Goal: Information Seeking & Learning: Learn about a topic

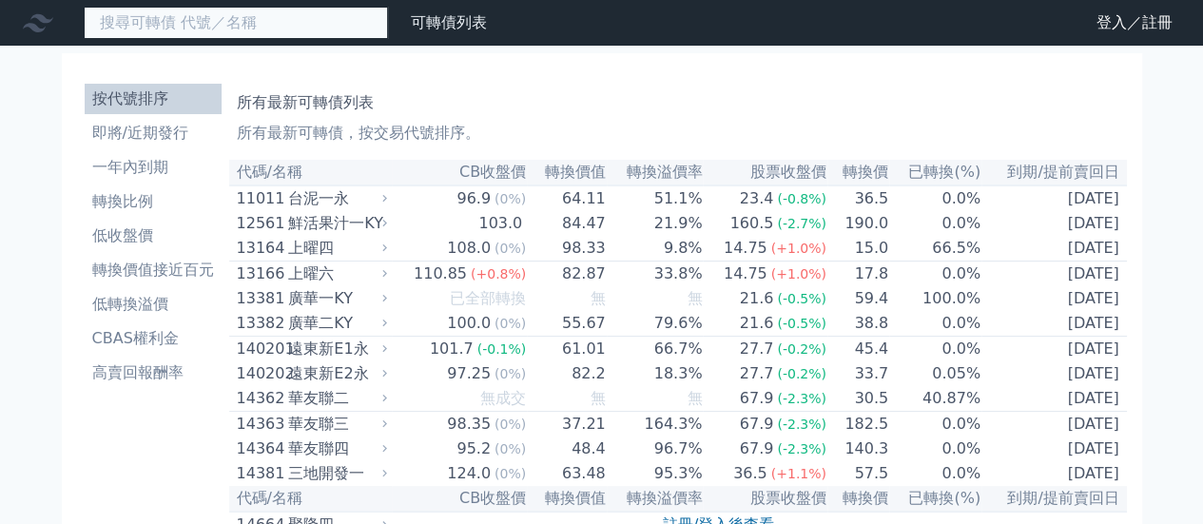
click at [264, 36] on input at bounding box center [236, 23] width 304 height 32
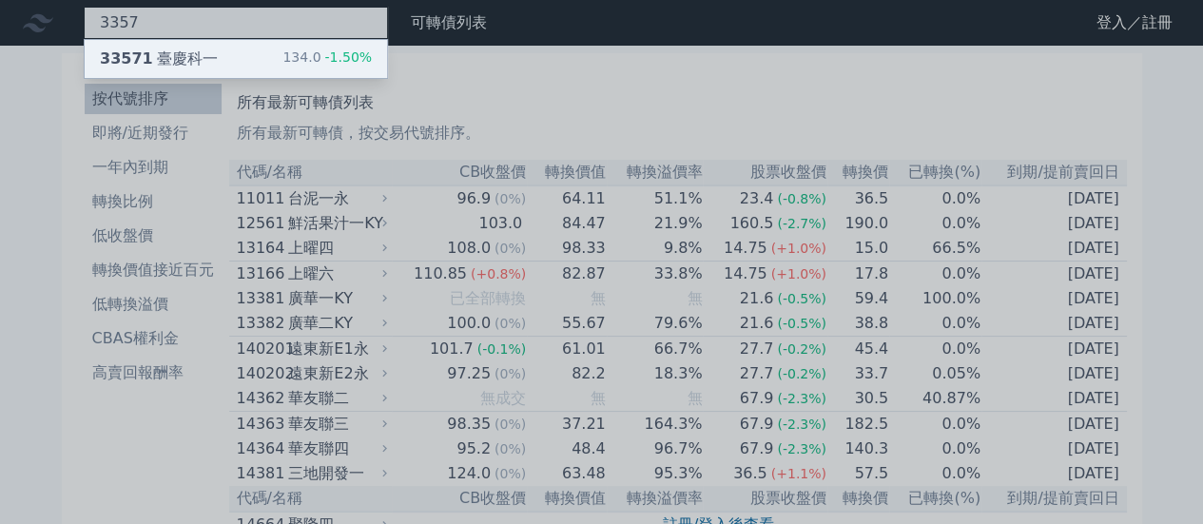
type input "3357"
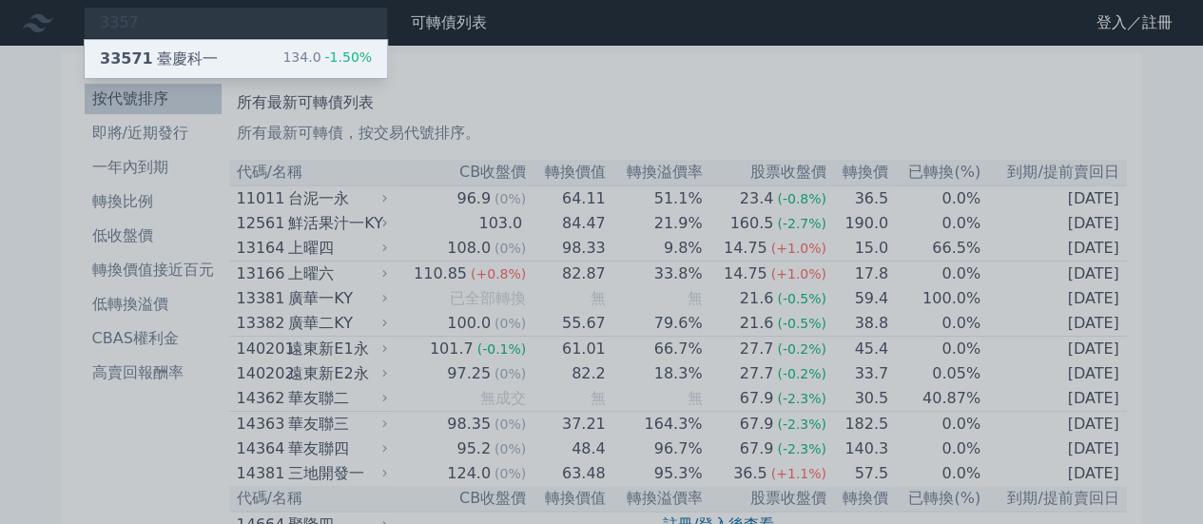
click at [255, 66] on div "33571 臺慶科一 134.0 -1.50%" at bounding box center [236, 59] width 303 height 38
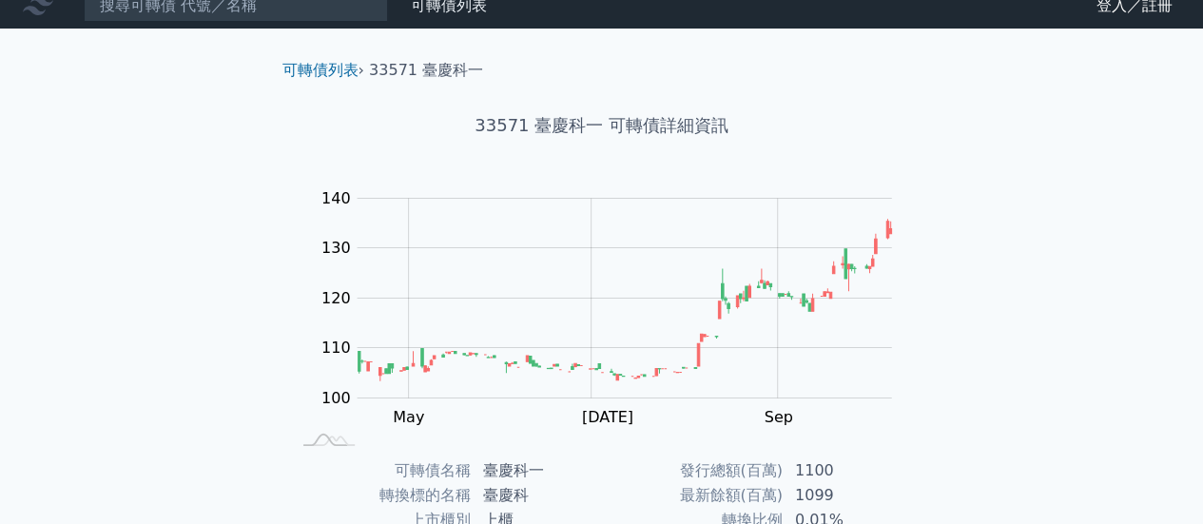
scroll to position [285, 0]
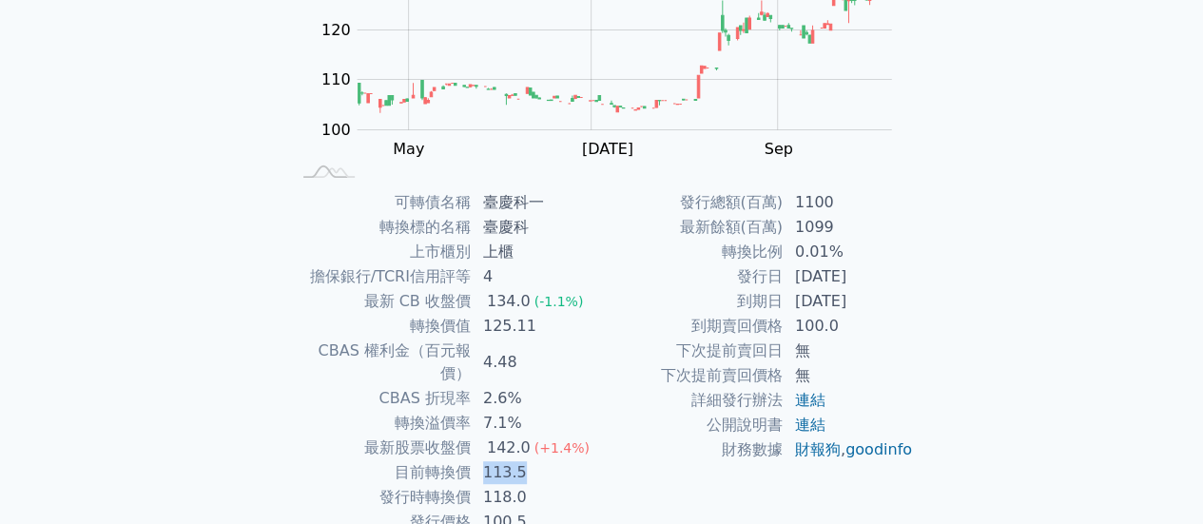
drag, startPoint x: 497, startPoint y: 446, endPoint x: 581, endPoint y: 445, distance: 84.7
click at [581, 460] on tr "目前轉換價 113.5" at bounding box center [446, 472] width 312 height 25
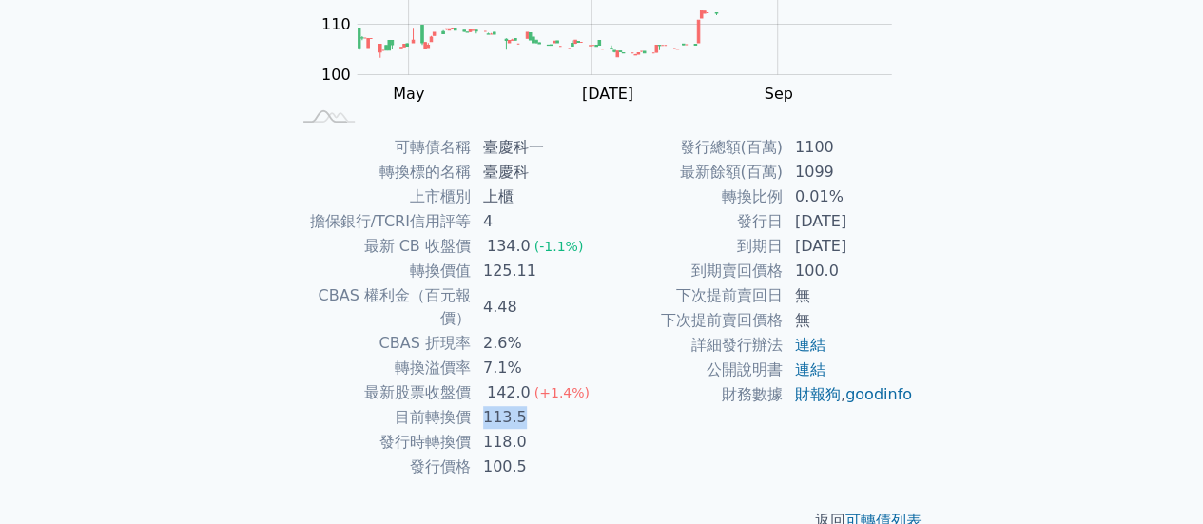
scroll to position [356, 0]
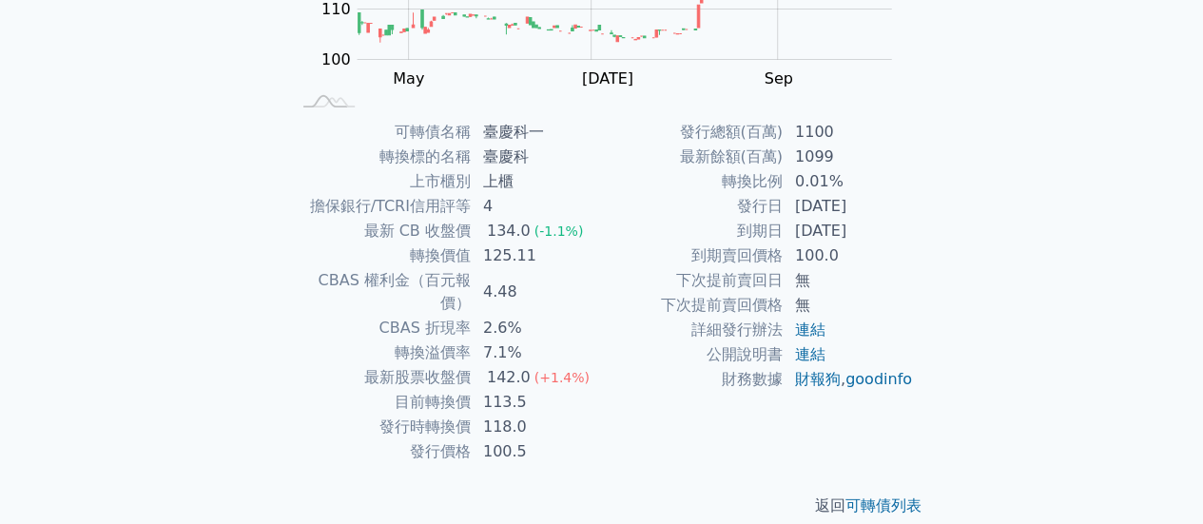
click at [536, 415] on td "118.0" at bounding box center [537, 427] width 130 height 25
drag, startPoint x: 468, startPoint y: 380, endPoint x: 579, endPoint y: 380, distance: 111.3
click at [579, 390] on tr "目前轉換價 113.5" at bounding box center [446, 402] width 312 height 25
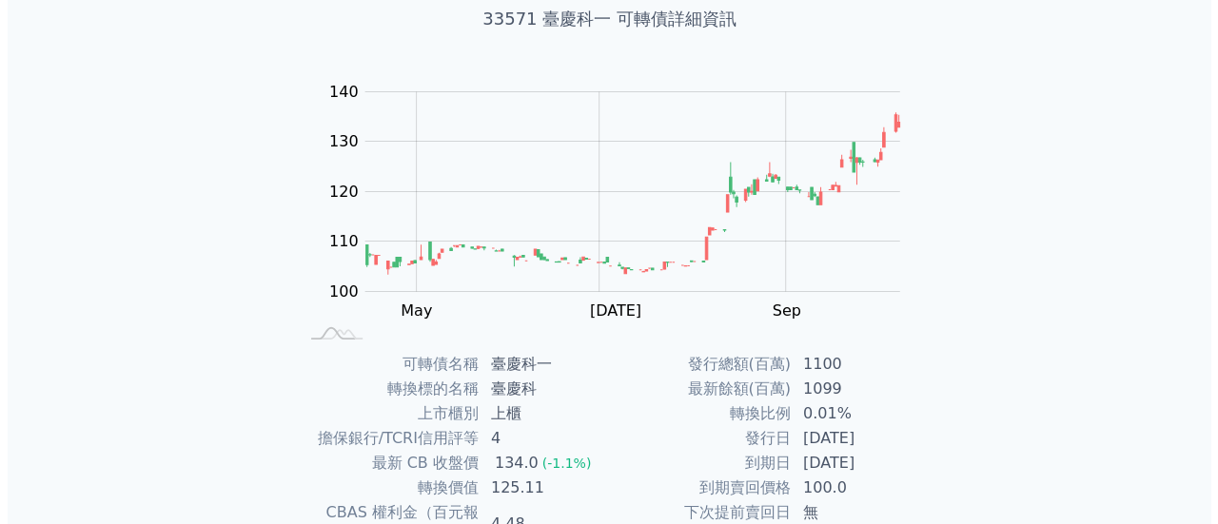
scroll to position [0, 0]
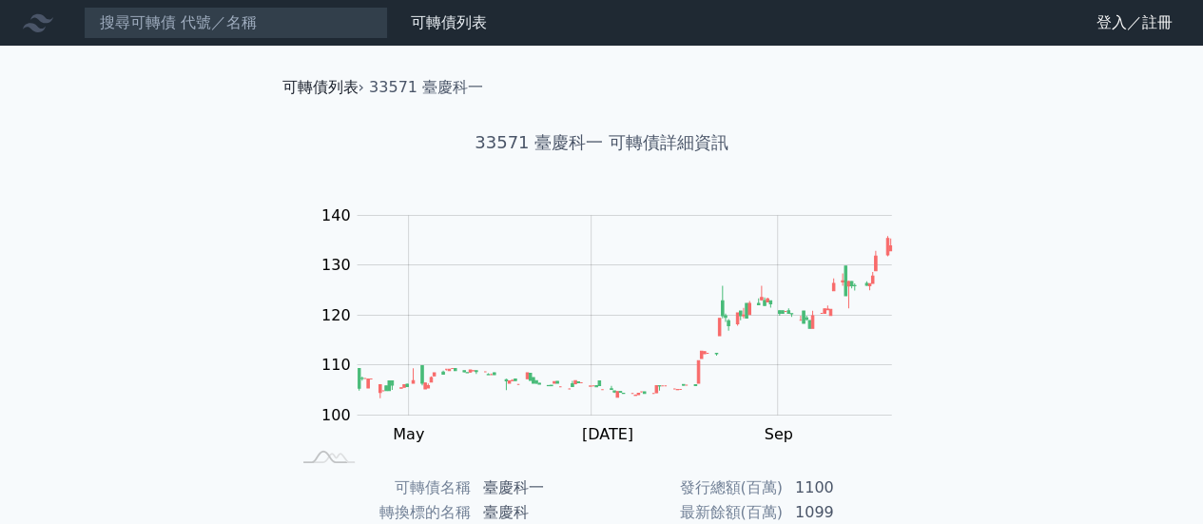
click at [308, 92] on link "可轉債列表" at bounding box center [321, 87] width 76 height 18
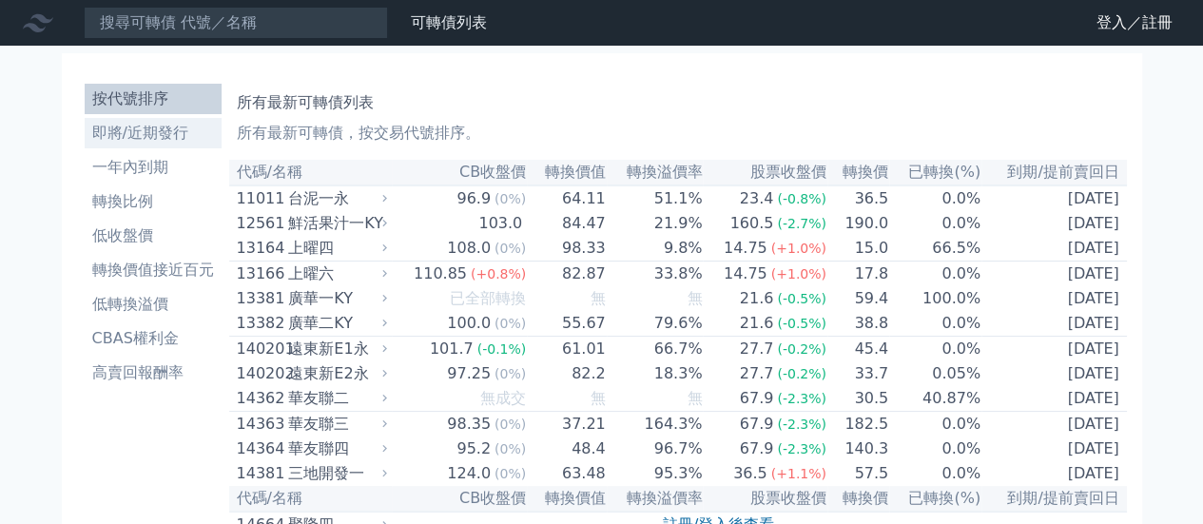
click at [160, 129] on li "即將/近期發行" at bounding box center [153, 133] width 137 height 23
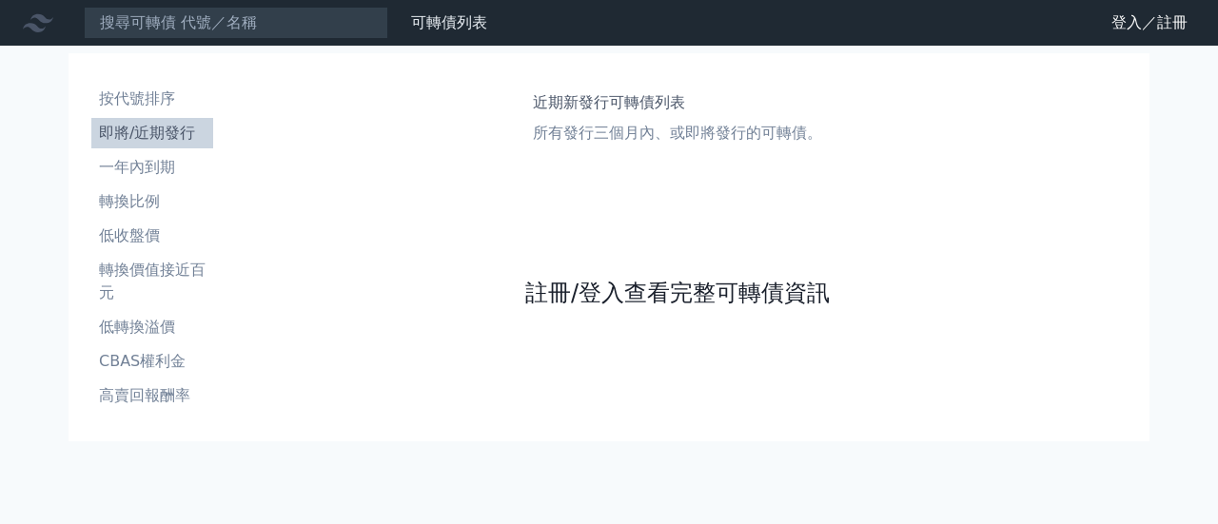
click at [622, 288] on link "註冊/登入查看完整可轉債資訊" at bounding box center [677, 293] width 304 height 30
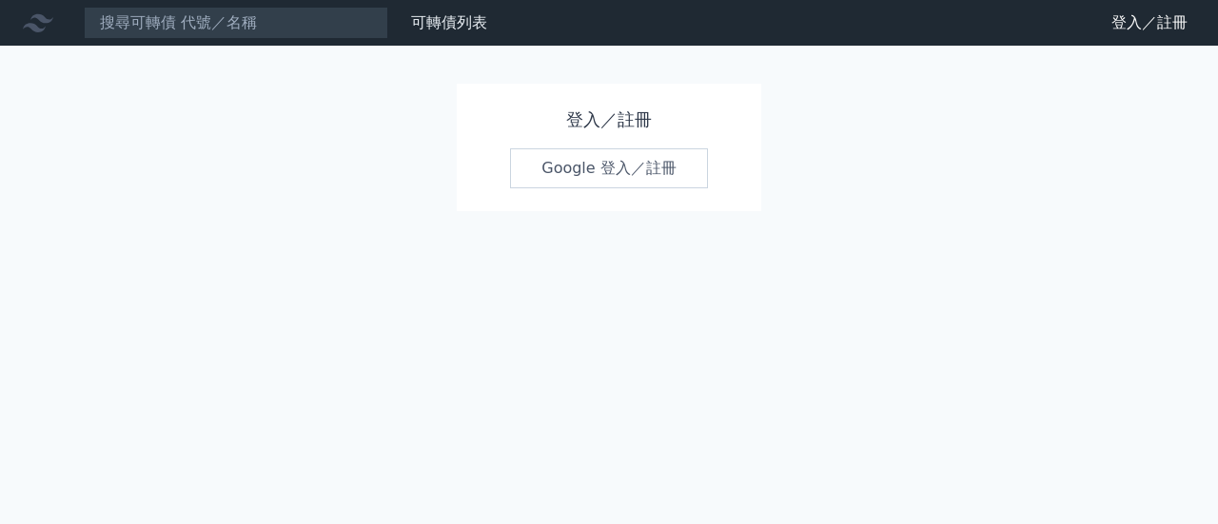
click at [594, 163] on link "Google 登入／註冊" at bounding box center [609, 168] width 198 height 40
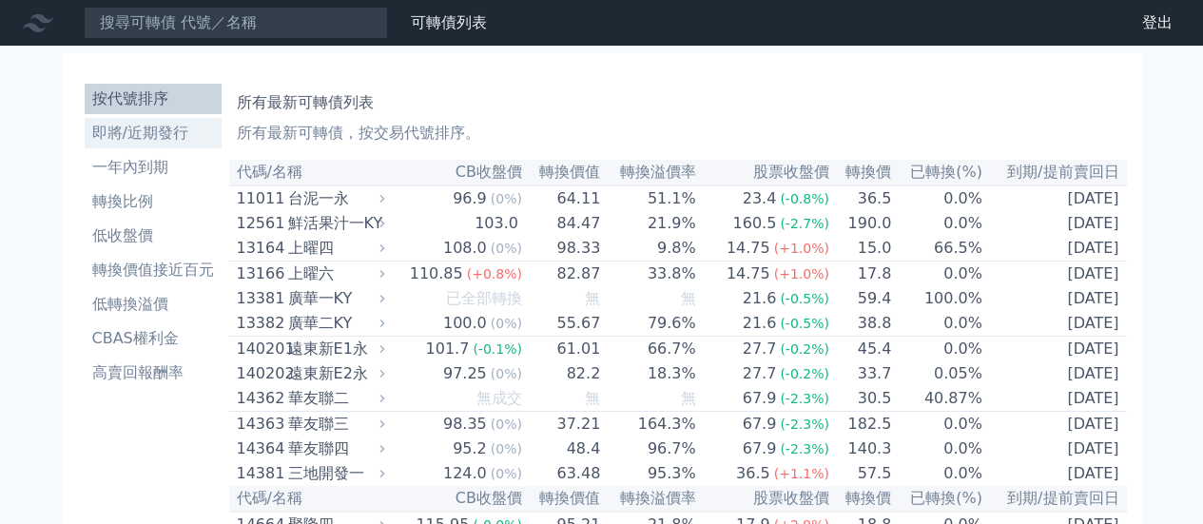
click at [145, 134] on li "即將/近期發行" at bounding box center [153, 133] width 137 height 23
